Goal: Task Accomplishment & Management: Use online tool/utility

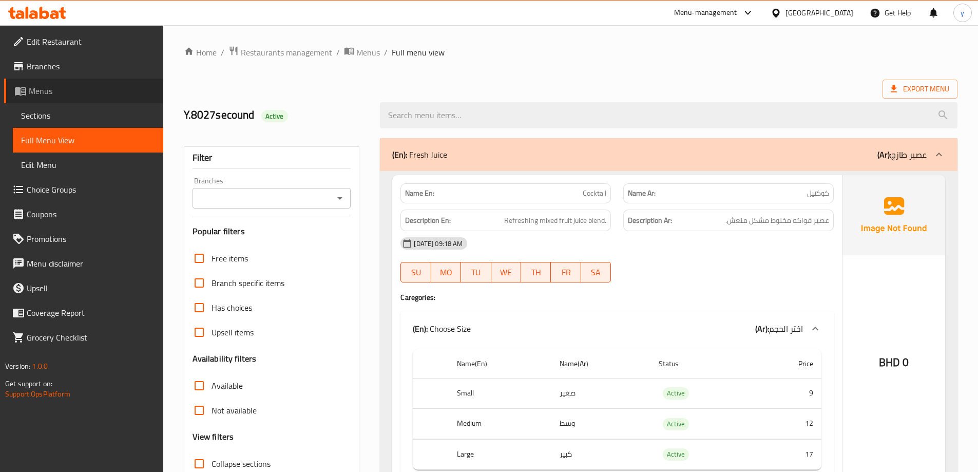
click at [69, 100] on link "Menus" at bounding box center [83, 91] width 159 height 25
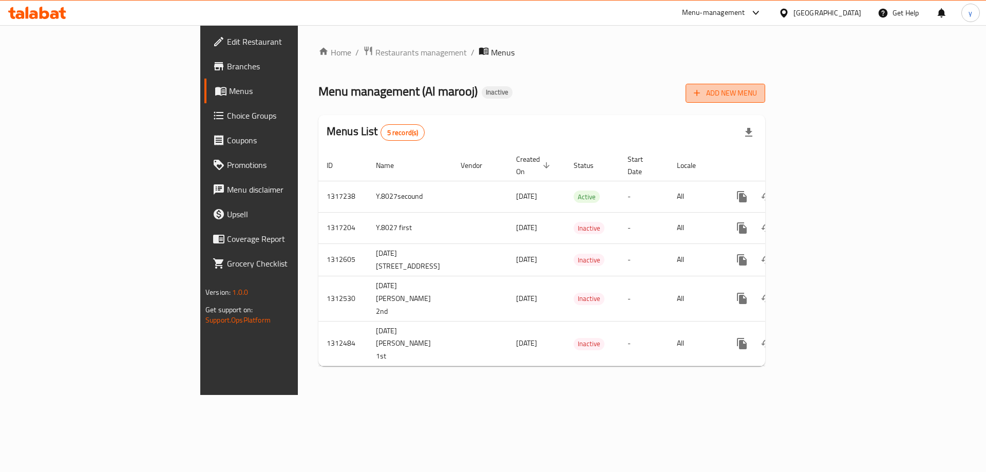
click at [757, 96] on span "Add New Menu" at bounding box center [725, 93] width 63 height 13
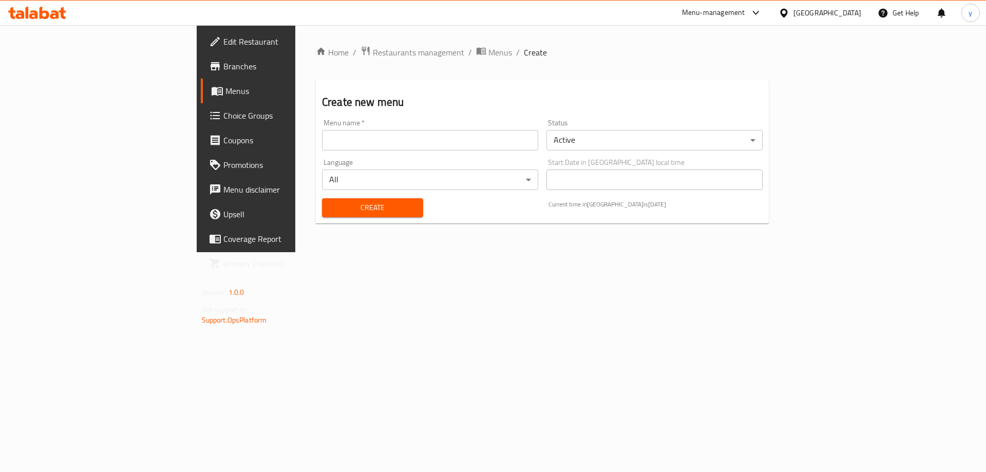
click at [507, 150] on input "text" at bounding box center [430, 140] width 216 height 21
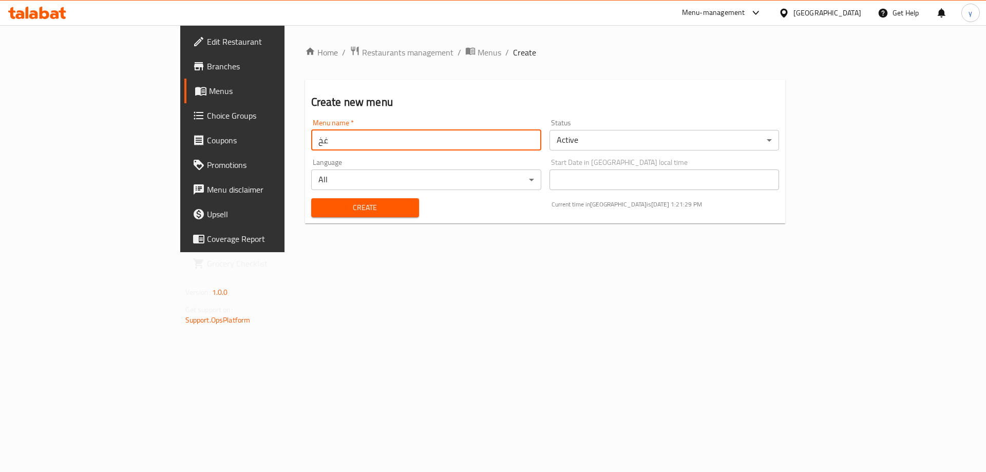
type input "غ"
type input "إ"
type input "Y.8027third"
click at [339, 199] on button "Create" at bounding box center [365, 207] width 108 height 19
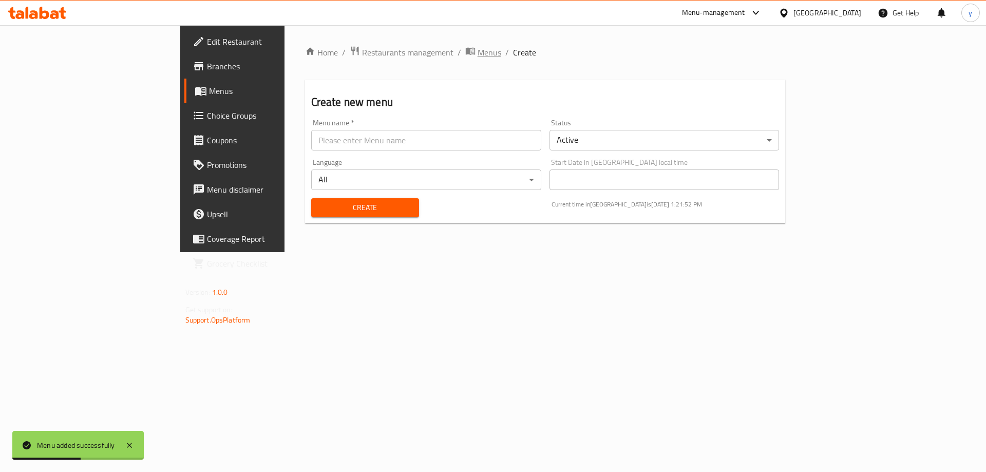
click at [477, 53] on span "Menus" at bounding box center [489, 52] width 24 height 12
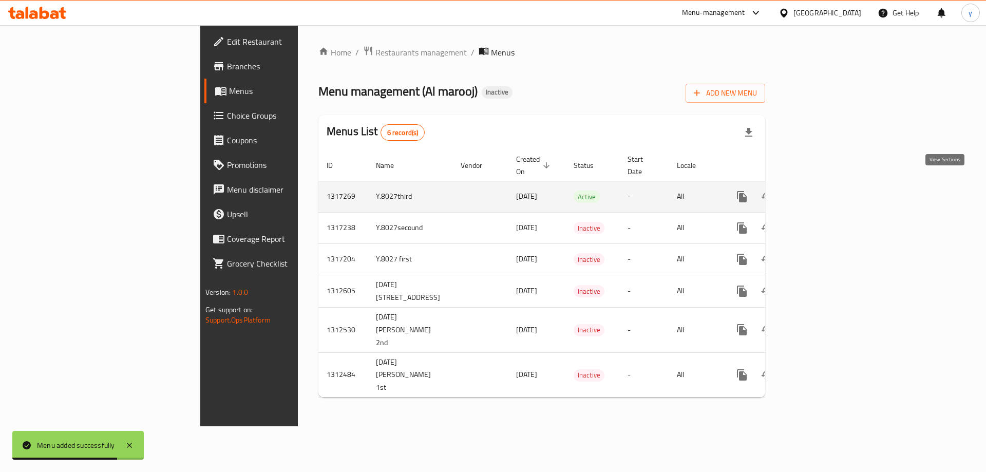
click at [822, 190] on icon "enhanced table" at bounding box center [816, 196] width 12 height 12
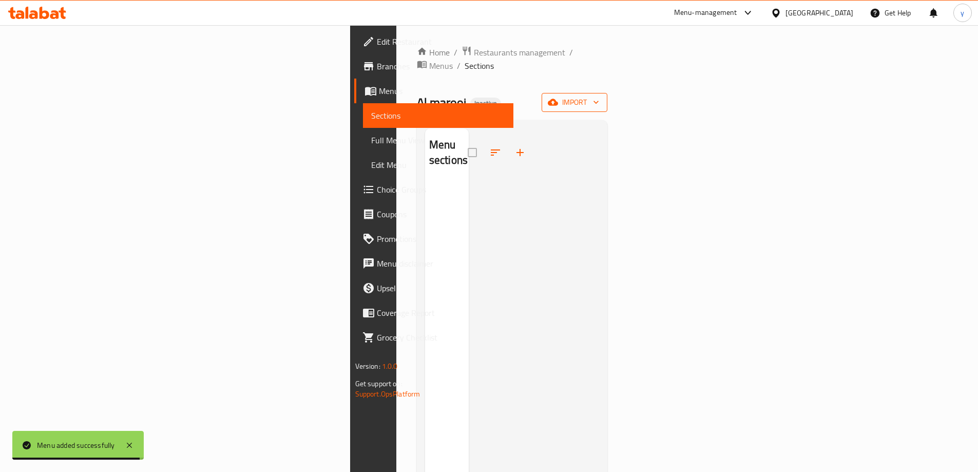
click at [599, 96] on span "import" at bounding box center [574, 102] width 49 height 13
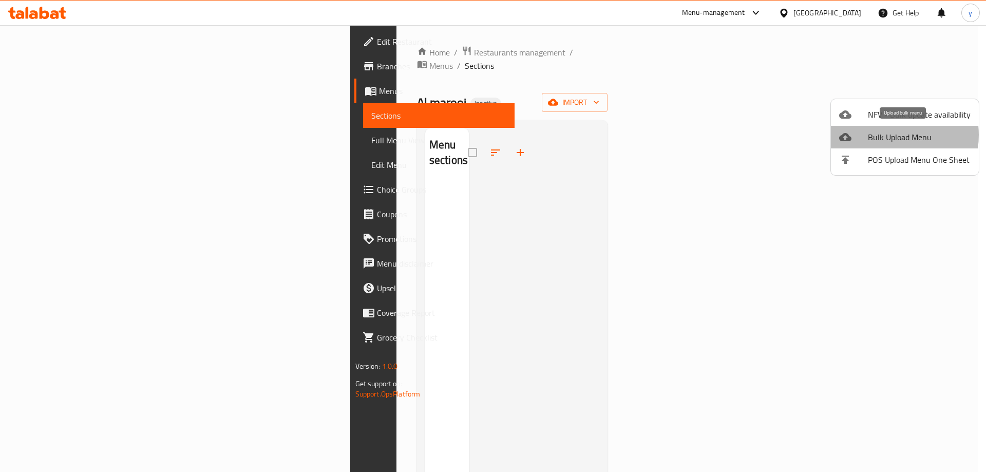
click at [885, 135] on span "Bulk Upload Menu" at bounding box center [919, 137] width 103 height 12
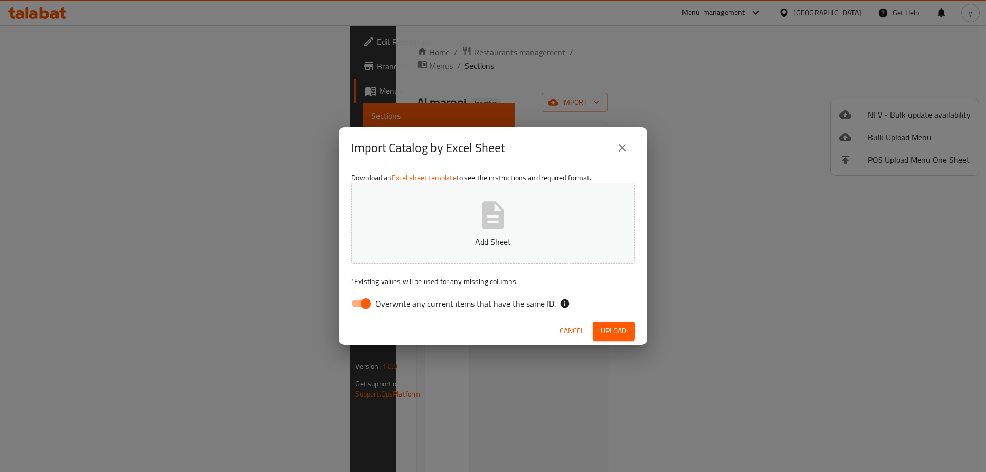
click at [367, 302] on input "Overwrite any current items that have the same ID." at bounding box center [365, 304] width 59 height 20
checkbox input "false"
click at [493, 229] on icon "button" at bounding box center [492, 215] width 33 height 33
click at [624, 326] on span "Upload" at bounding box center [614, 330] width 26 height 13
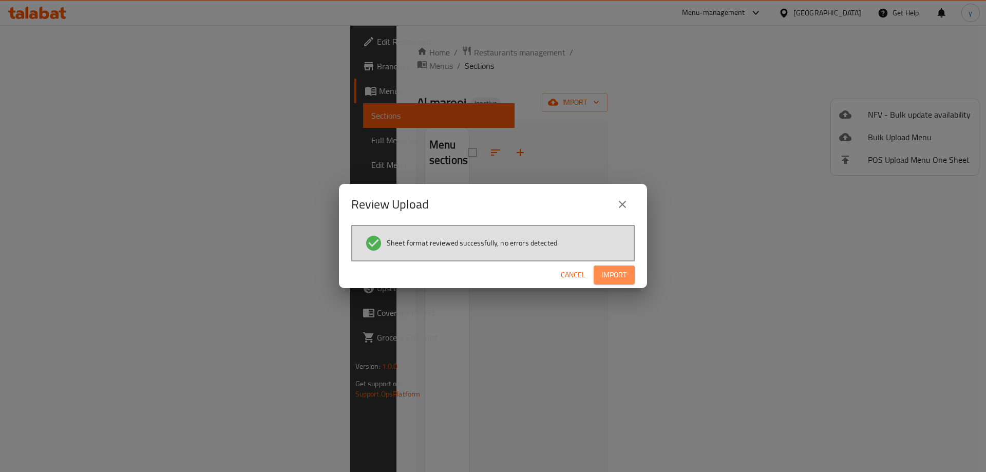
click at [613, 274] on span "Import" at bounding box center [614, 274] width 25 height 13
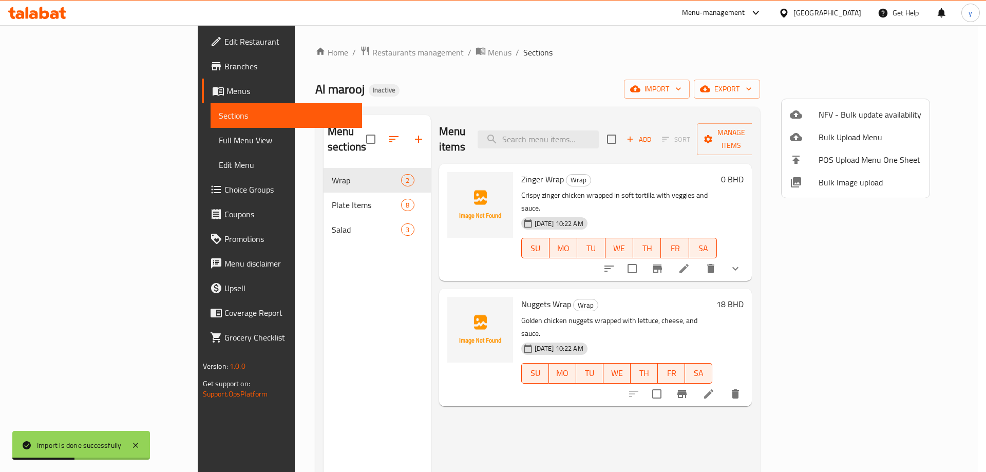
click at [45, 142] on div at bounding box center [493, 236] width 986 height 472
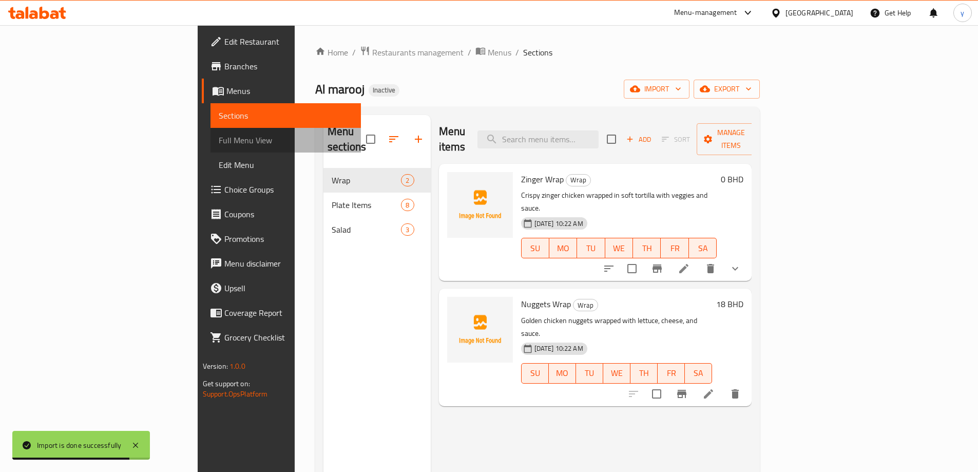
click at [219, 142] on span "Full Menu View" at bounding box center [286, 140] width 134 height 12
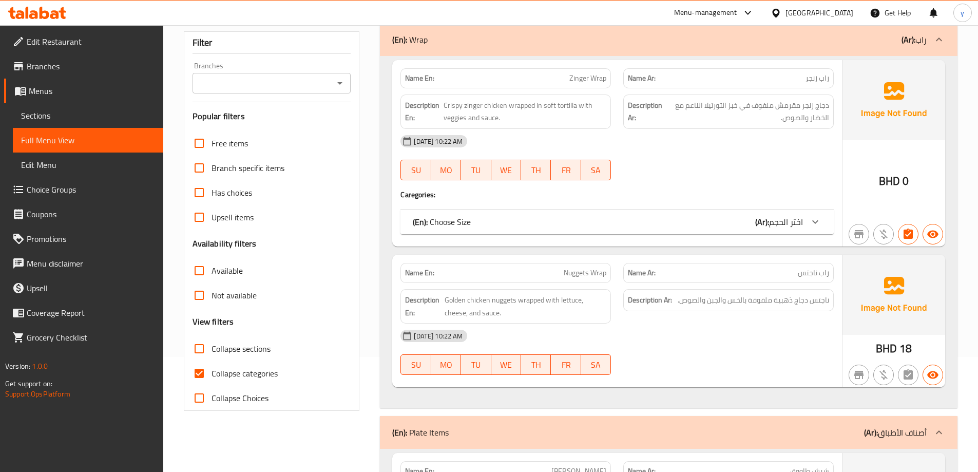
scroll to position [154, 0]
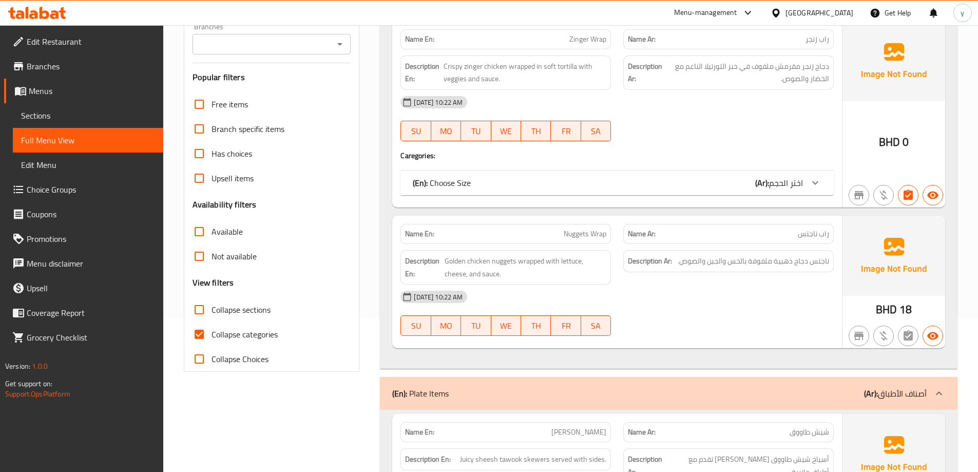
click at [262, 336] on span "Collapse categories" at bounding box center [244, 334] width 66 height 12
click at [211, 336] on input "Collapse categories" at bounding box center [199, 334] width 25 height 25
checkbox input "false"
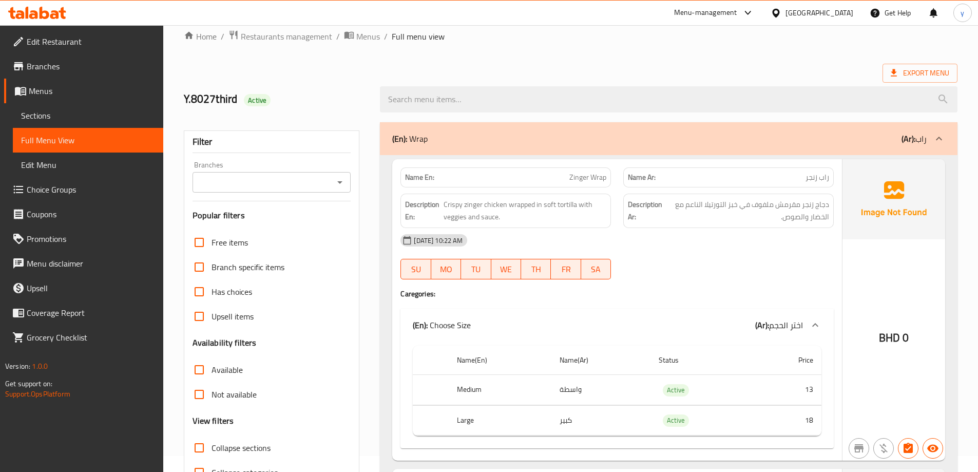
scroll to position [0, 0]
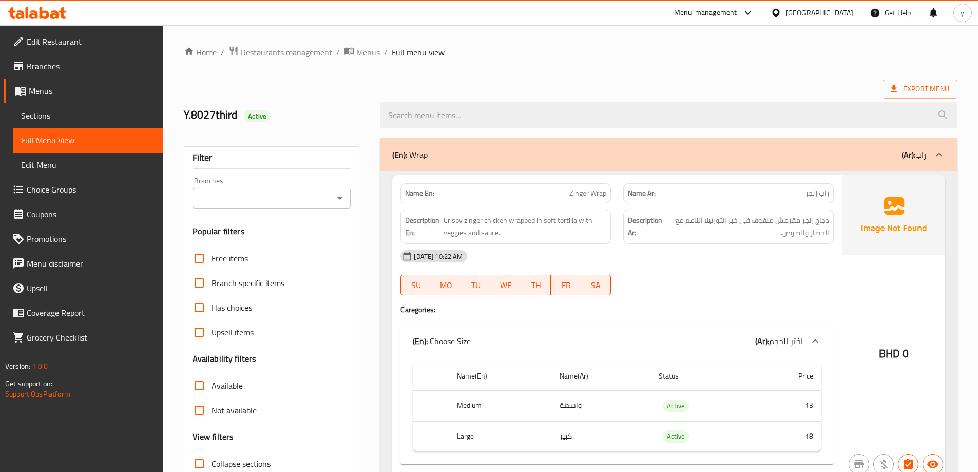
click at [794, 260] on div "[DATE] 10:22 AM" at bounding box center [617, 256] width 446 height 25
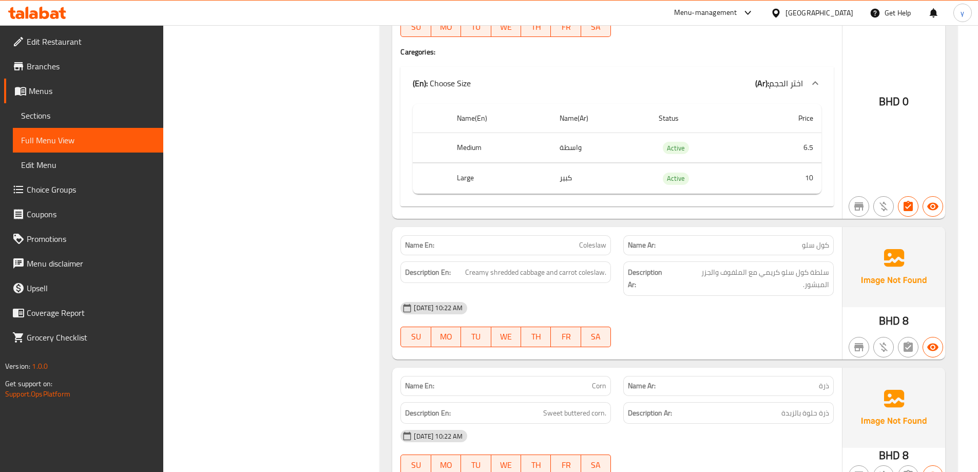
scroll to position [2401, 0]
